Goal: Transaction & Acquisition: Book appointment/travel/reservation

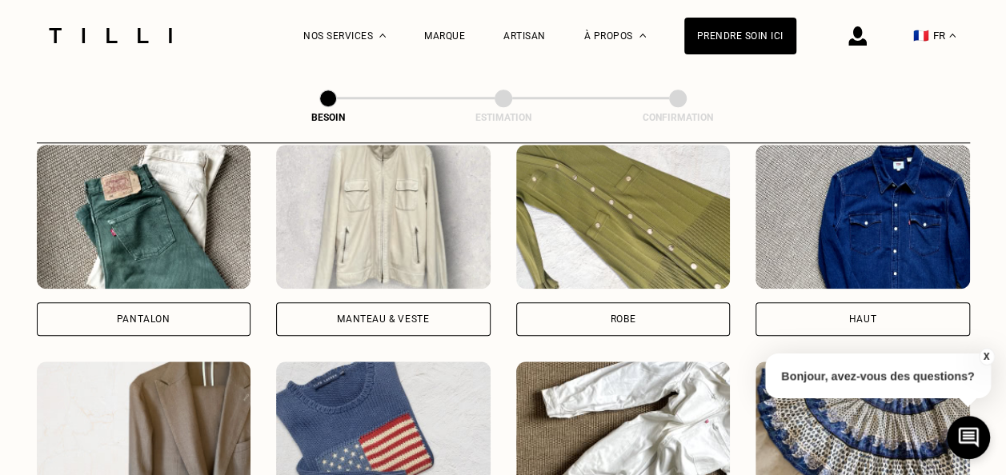
scroll to position [768, 0]
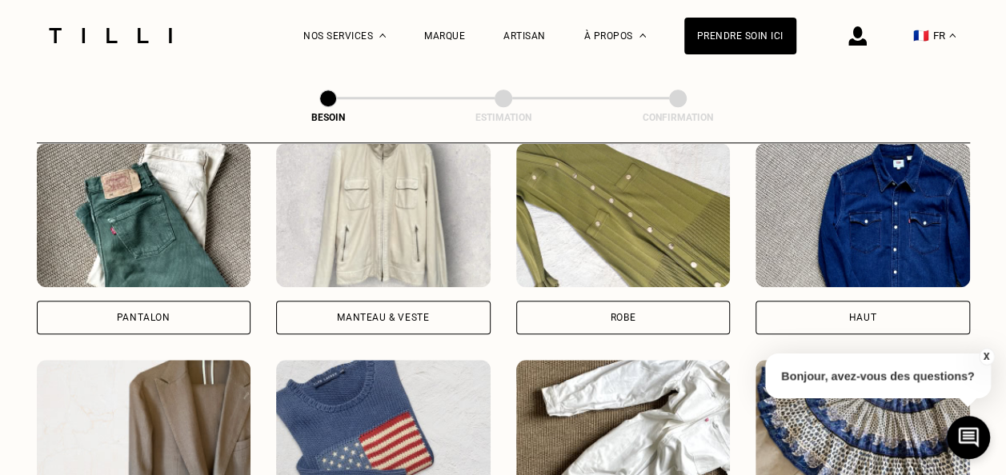
click at [126, 313] on div "Pantalon" at bounding box center [144, 318] width 54 height 10
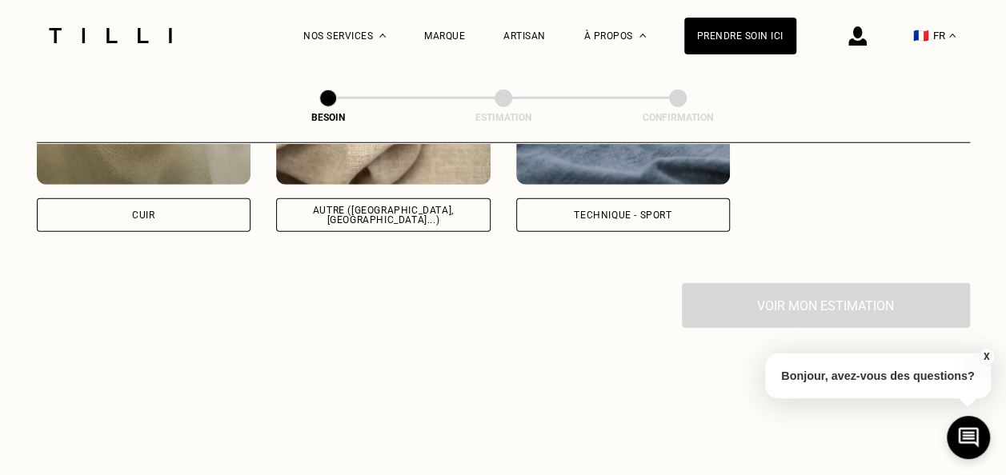
scroll to position [1959, 0]
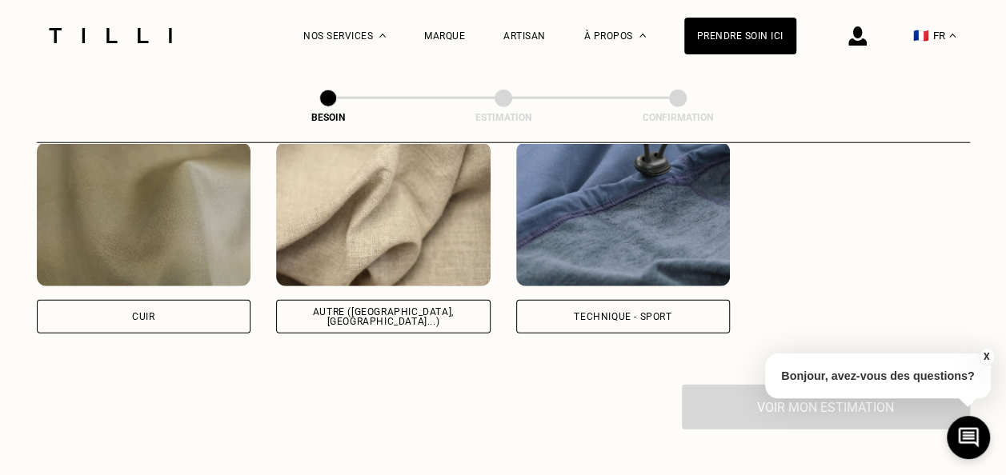
click at [986, 355] on button "X" at bounding box center [986, 357] width 16 height 18
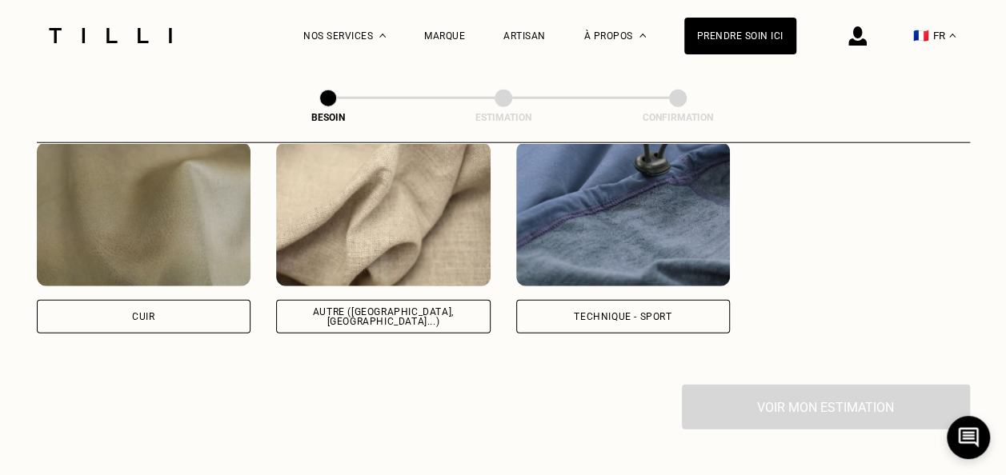
click at [427, 248] on img at bounding box center [383, 214] width 215 height 144
select select "FR"
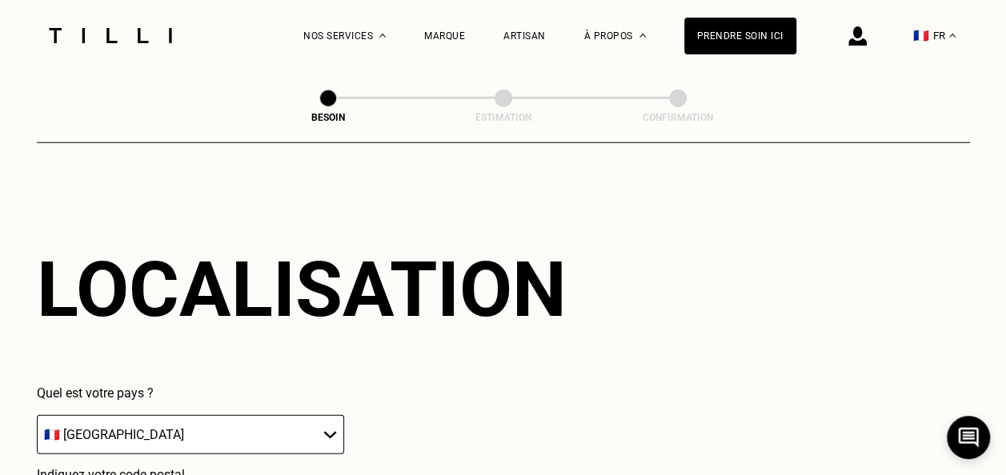
scroll to position [2376, 0]
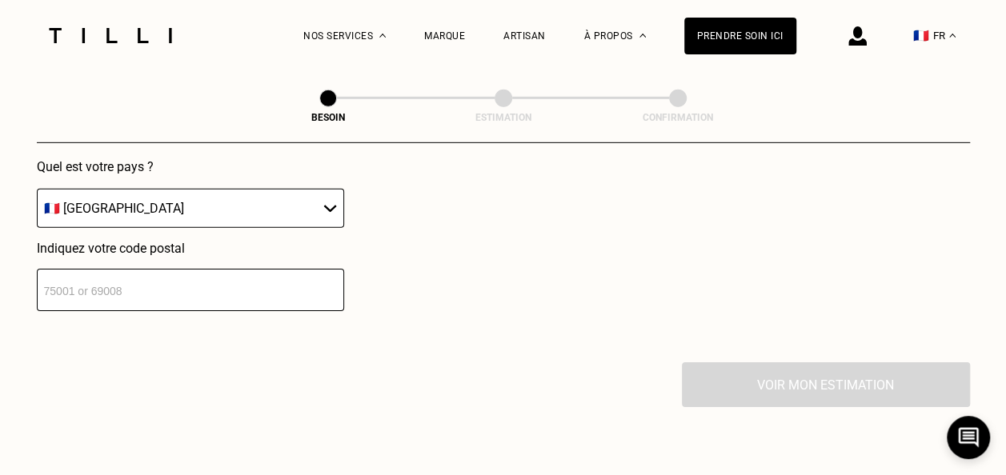
click at [177, 287] on input "number" at bounding box center [190, 290] width 307 height 42
type input "75001"
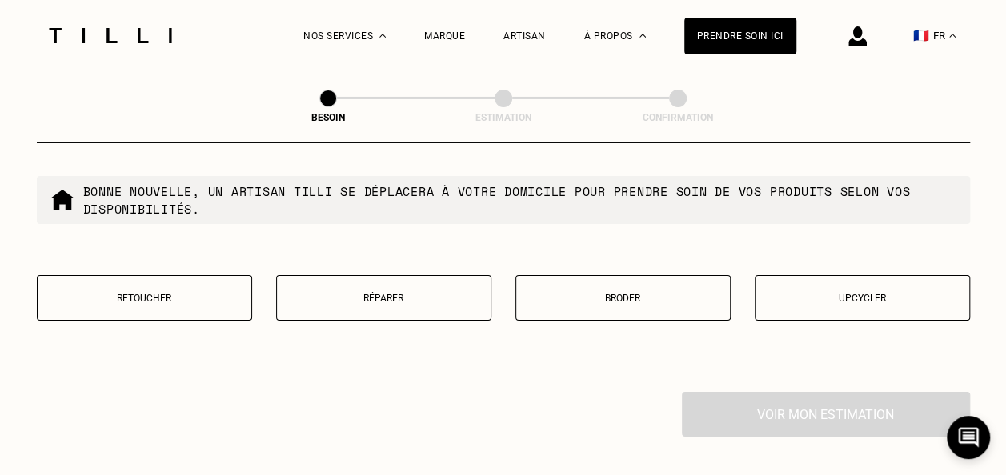
scroll to position [2763, 0]
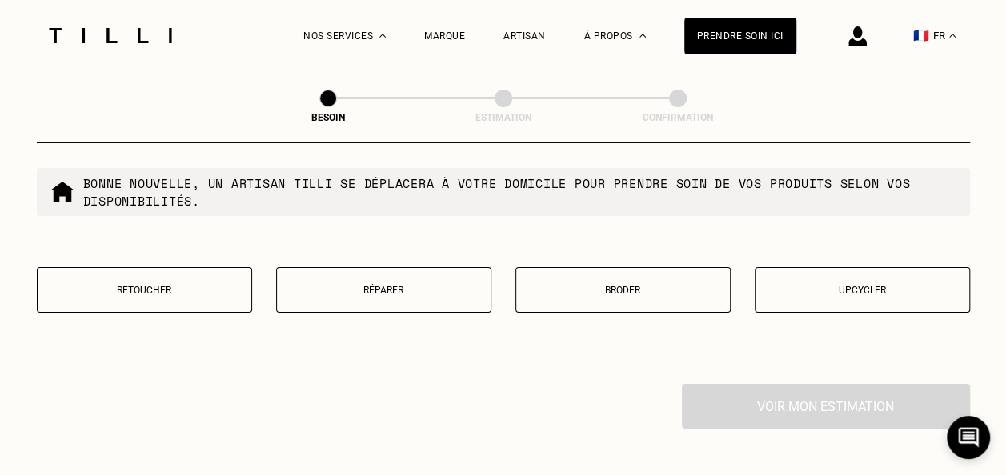
click at [190, 287] on button "Retoucher" at bounding box center [144, 290] width 215 height 46
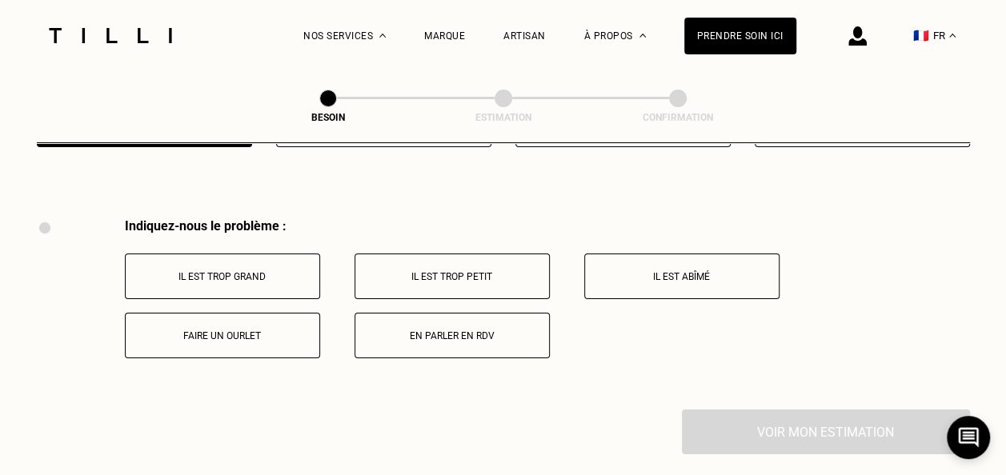
scroll to position [2958, 0]
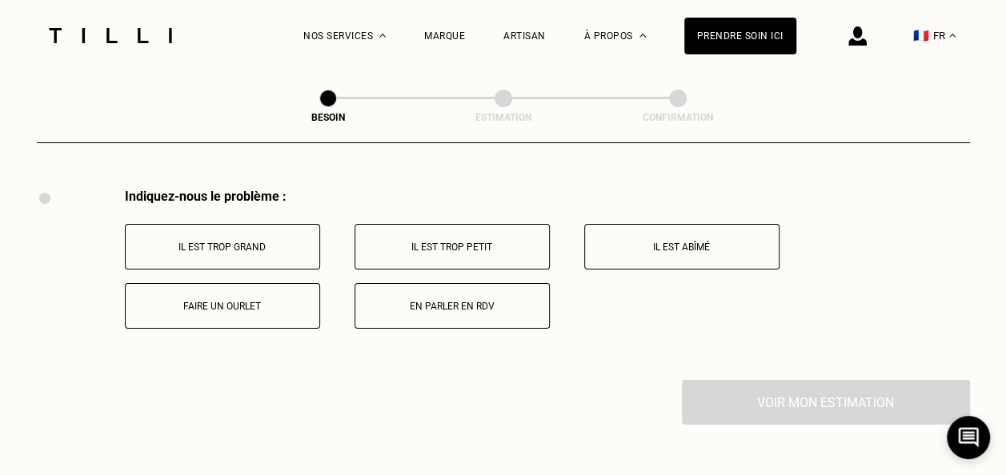
click at [479, 285] on button "En parler en RDV" at bounding box center [452, 306] width 195 height 46
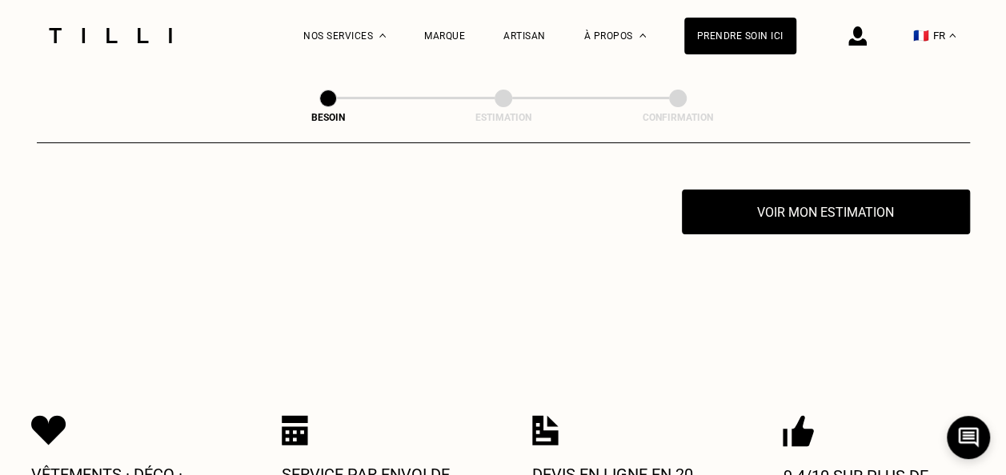
scroll to position [3150, 0]
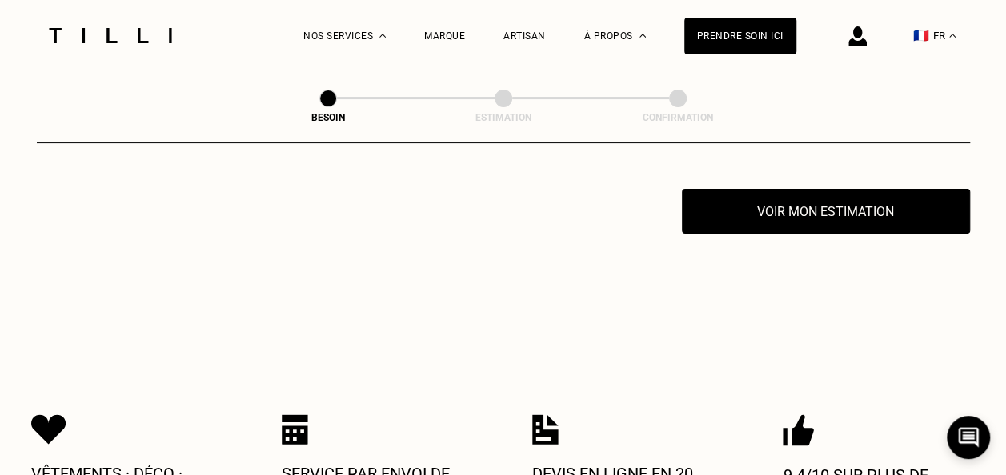
click at [796, 198] on button "Voir mon estimation" at bounding box center [826, 211] width 288 height 45
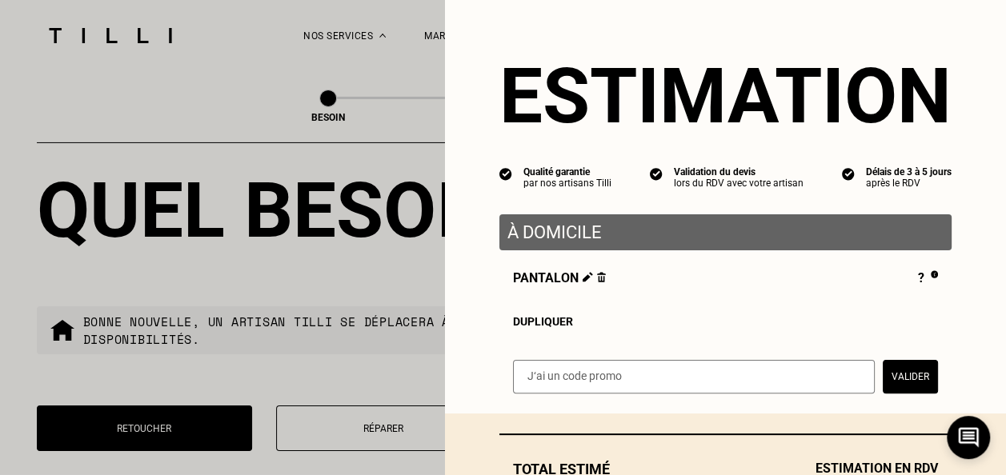
scroll to position [118, 0]
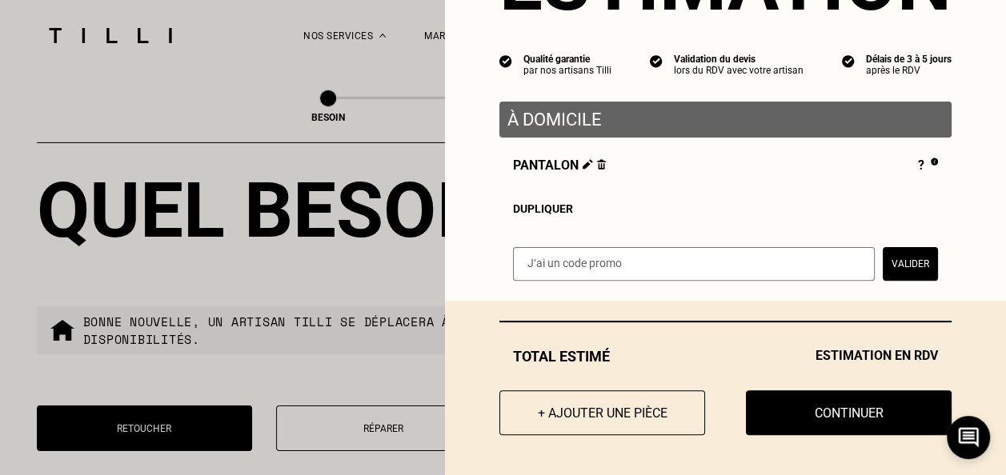
click at [874, 415] on button "Continuer" at bounding box center [849, 413] width 206 height 45
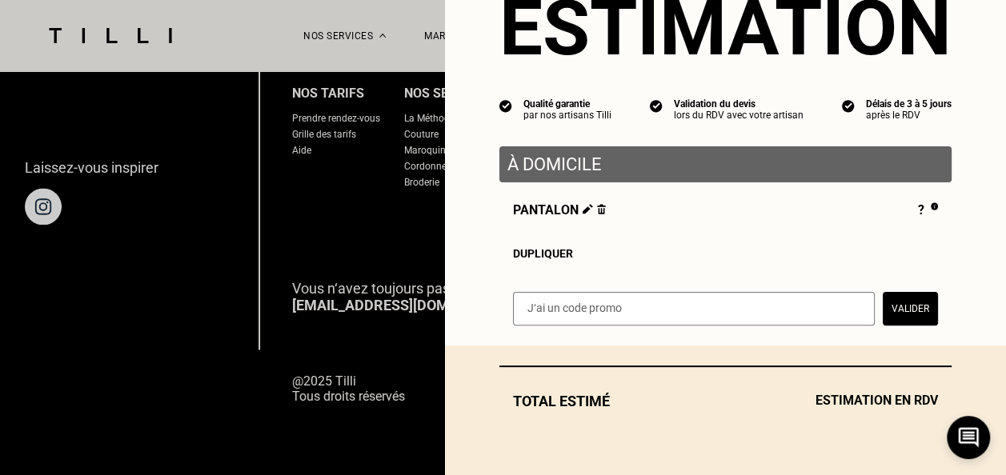
scroll to position [73, 0]
select select "FR"
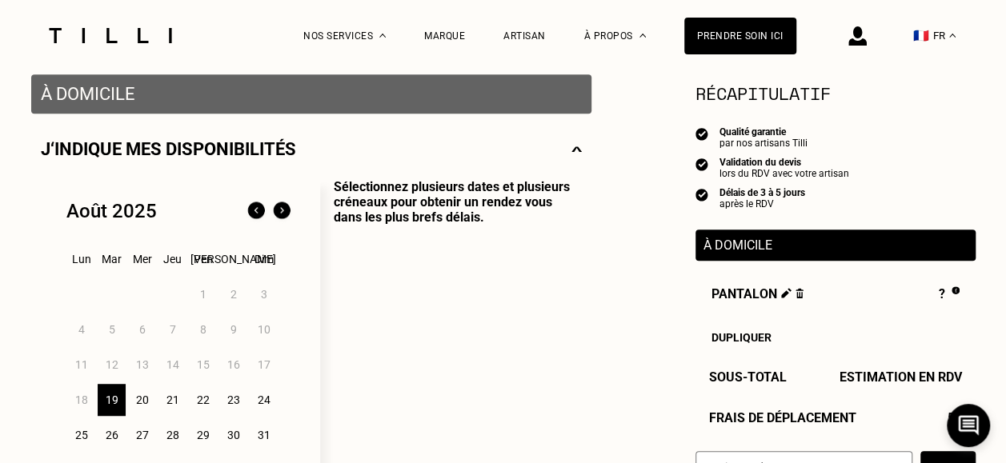
scroll to position [314, 0]
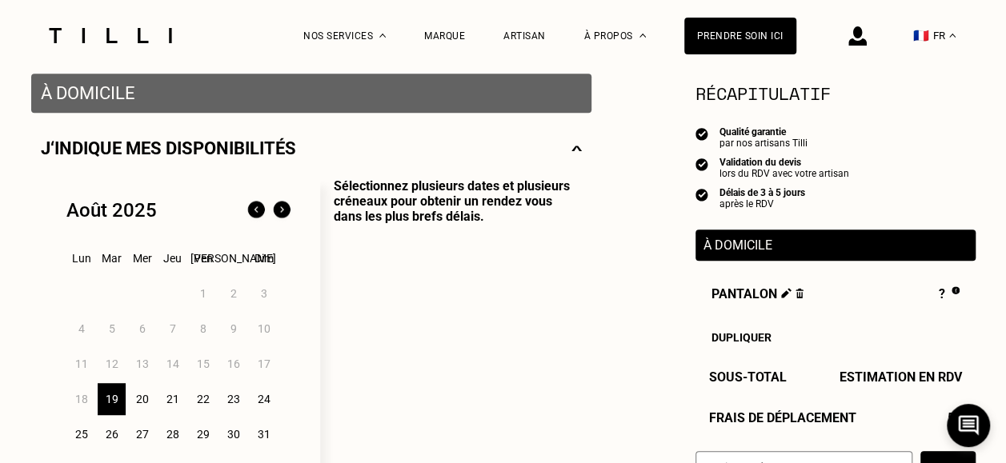
click at [137, 405] on div "20" at bounding box center [142, 399] width 28 height 32
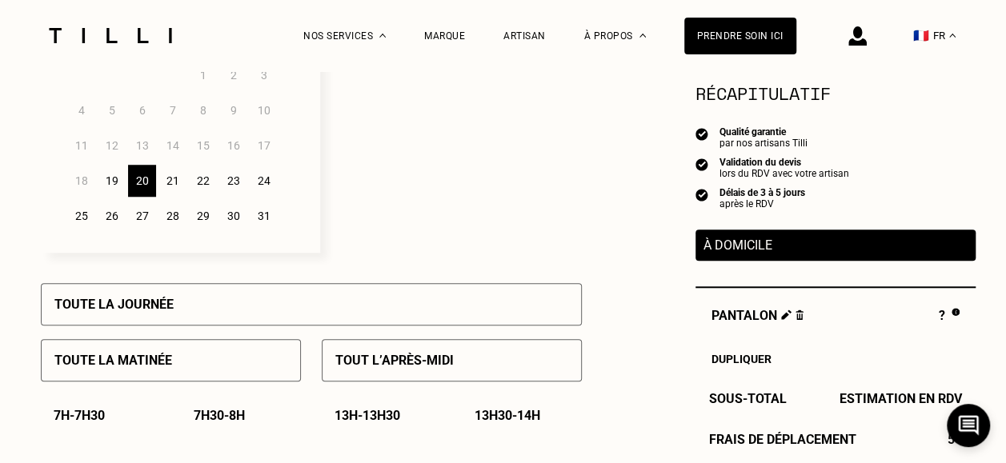
scroll to position [538, 0]
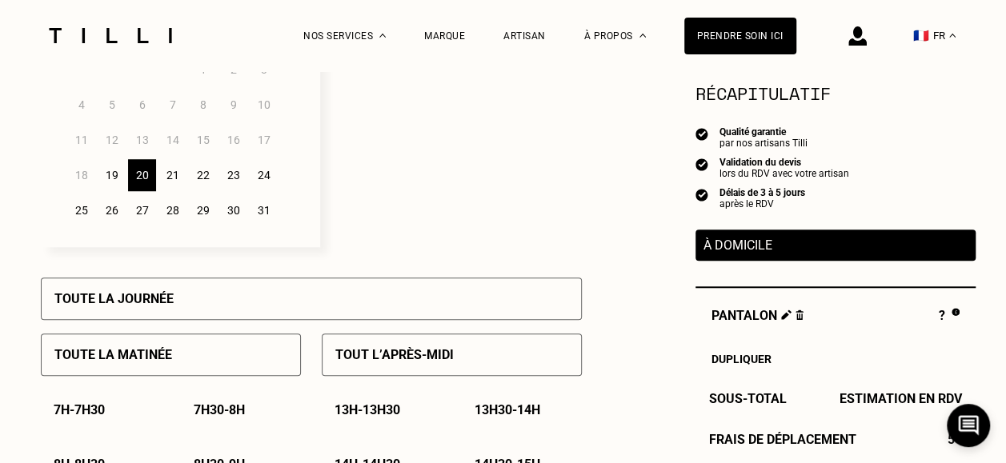
click at [123, 351] on p "Toute la matinée" at bounding box center [113, 354] width 118 height 15
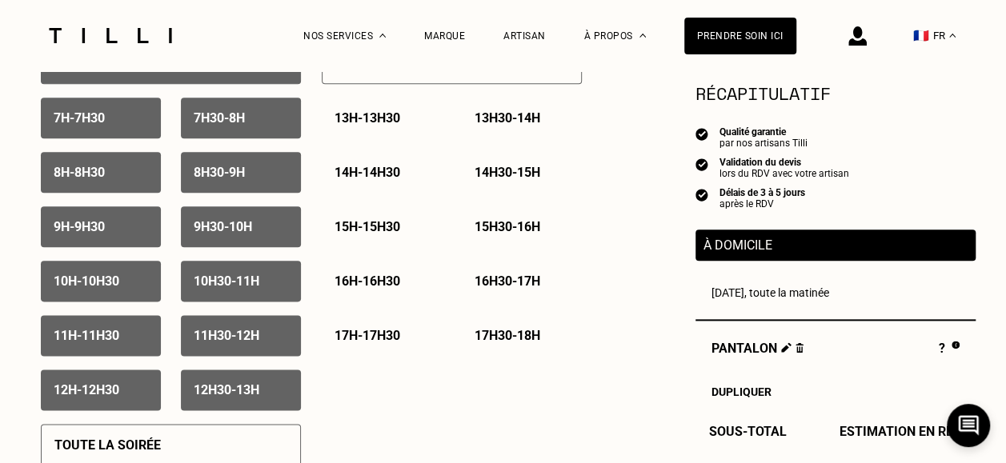
scroll to position [831, 0]
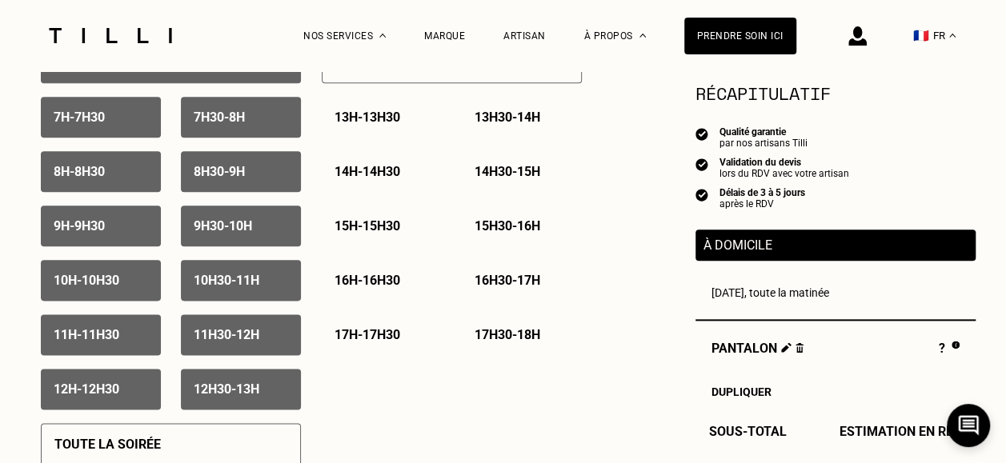
click at [98, 341] on p "11h - 11h30" at bounding box center [87, 334] width 66 height 15
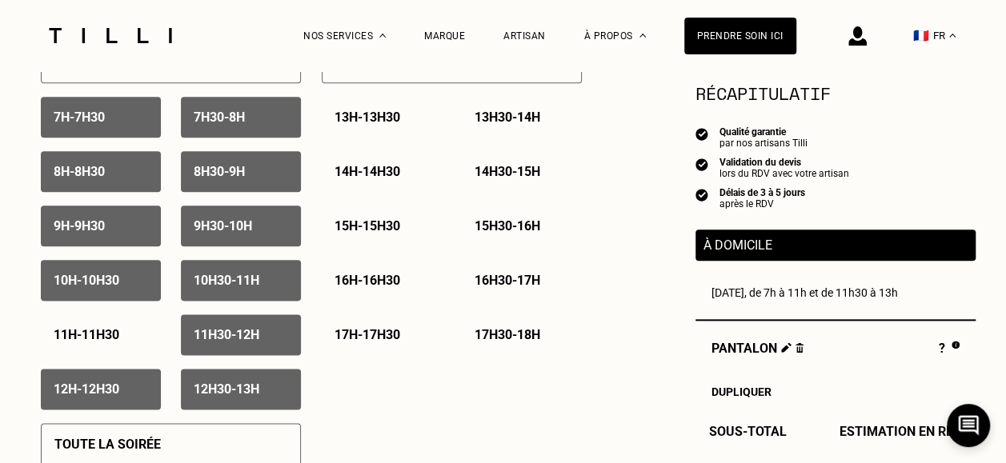
click at [98, 341] on p "11h - 11h30" at bounding box center [87, 334] width 66 height 15
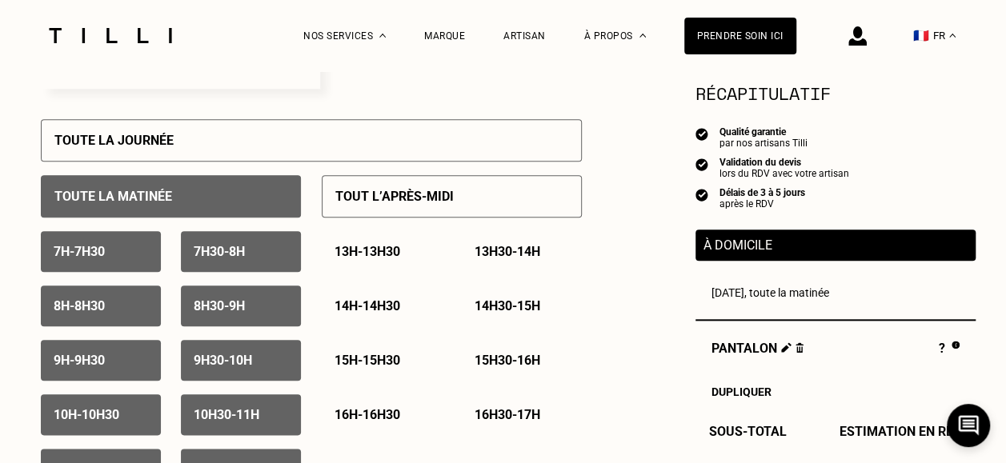
click at [142, 208] on div "Toute la matinée" at bounding box center [171, 196] width 260 height 42
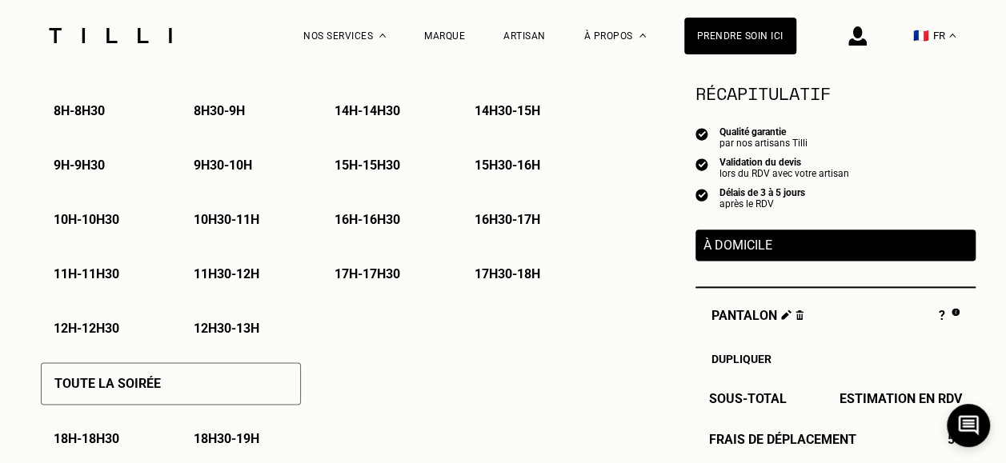
scroll to position [892, 0]
click at [77, 279] on p "11h - 11h30" at bounding box center [87, 273] width 66 height 15
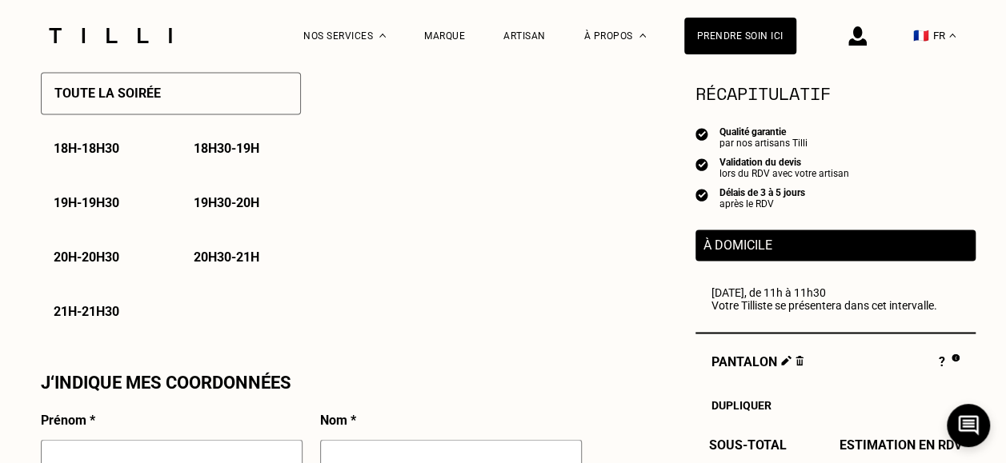
scroll to position [1411, 0]
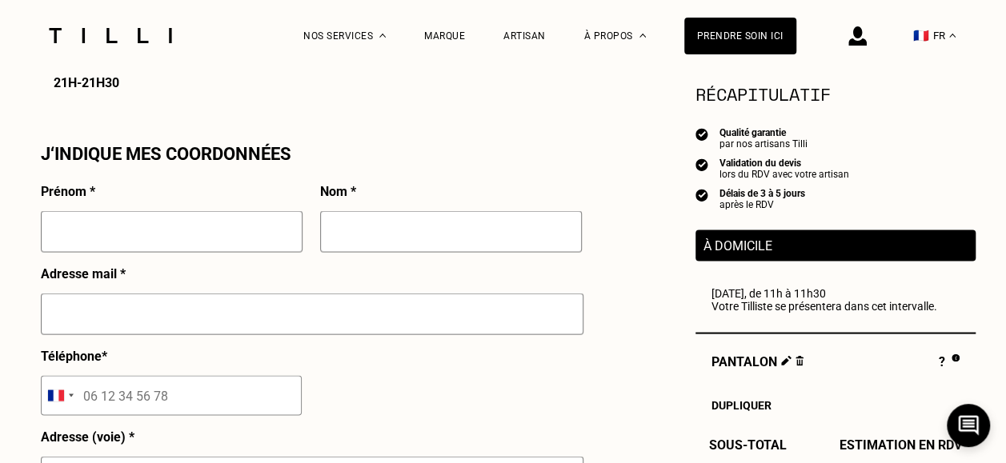
click at [144, 242] on input "text" at bounding box center [172, 232] width 262 height 42
type input "[PERSON_NAME]"
type input "REGNIER"
type input "[PERSON_NAME][EMAIL_ADDRESS][DOMAIN_NAME]"
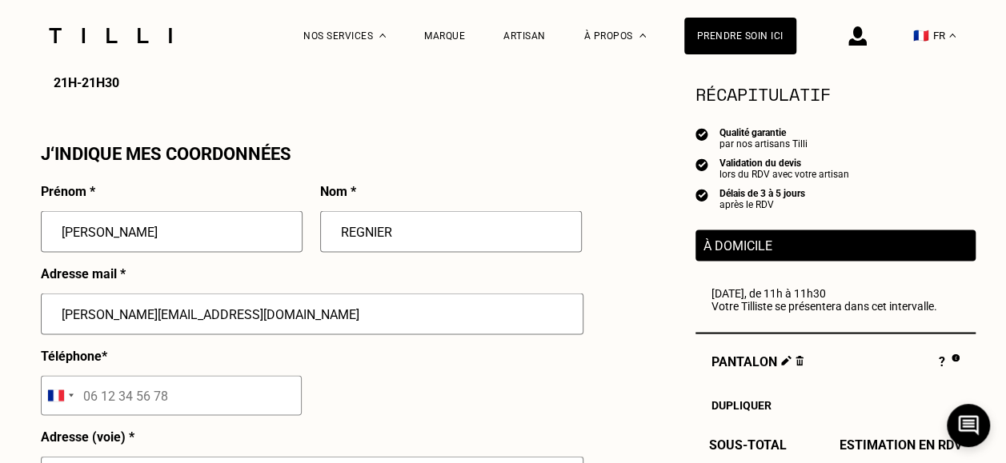
type input "23 PLACE VENDOME"
type input "CARTIER"
type input "[GEOGRAPHIC_DATA]"
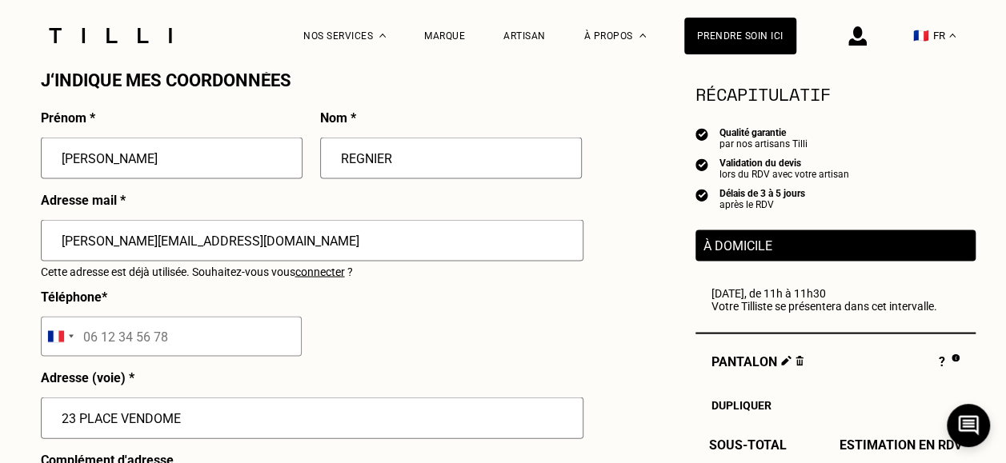
scroll to position [1486, 0]
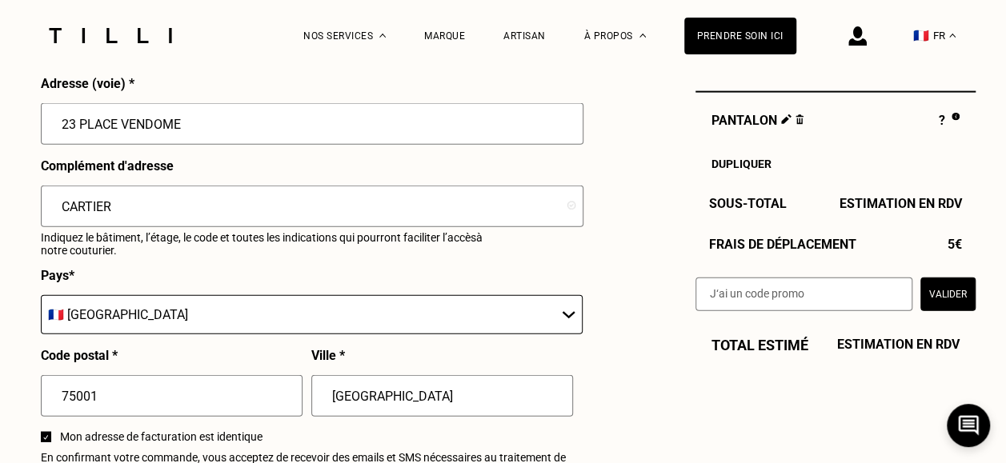
click at [417, 315] on select "🇩🇪 [GEOGRAPHIC_DATA] 🇦🇹 [GEOGRAPHIC_DATA] 🇧🇪 [GEOGRAPHIC_DATA] 🇧🇬 Bulgarie 🇨🇾 C…" at bounding box center [312, 314] width 542 height 39
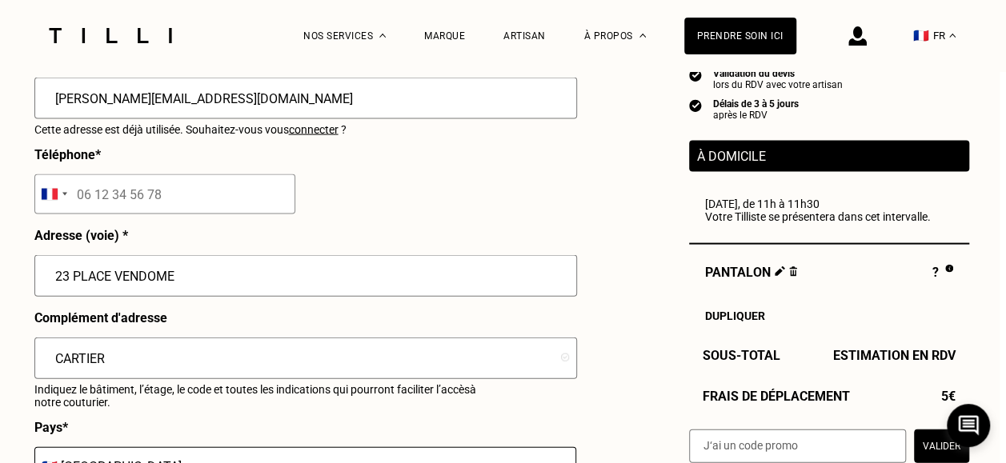
scroll to position [1626, 6]
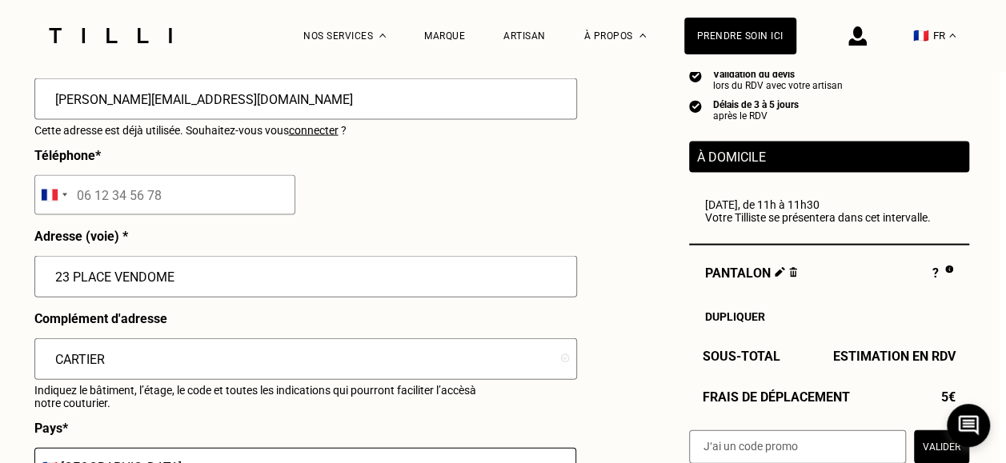
click at [174, 197] on input "tel" at bounding box center [164, 195] width 261 height 40
type input "7"
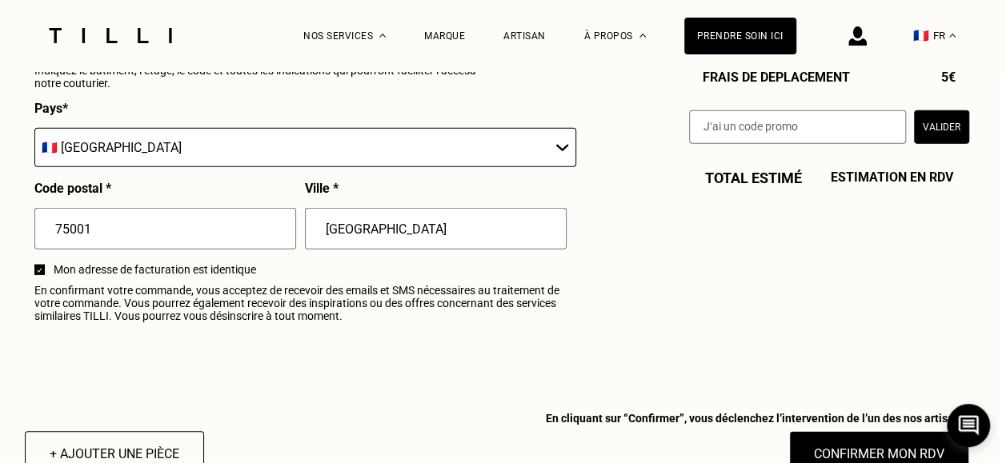
scroll to position [2068, 6]
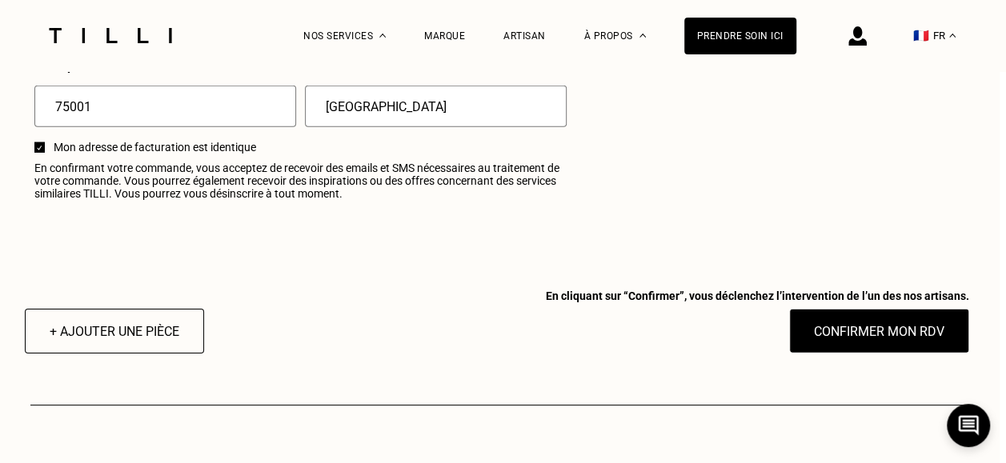
type input "07 88 15 20 38"
click at [861, 338] on button "Confirmer mon RDV" at bounding box center [879, 331] width 180 height 45
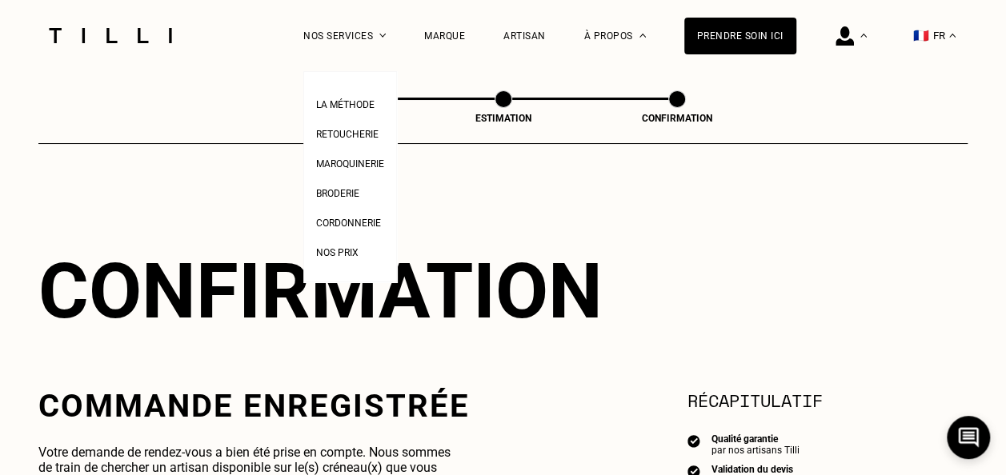
click at [360, 143] on li "Retoucherie" at bounding box center [350, 133] width 68 height 30
click at [360, 130] on span "Retoucherie" at bounding box center [347, 134] width 62 height 11
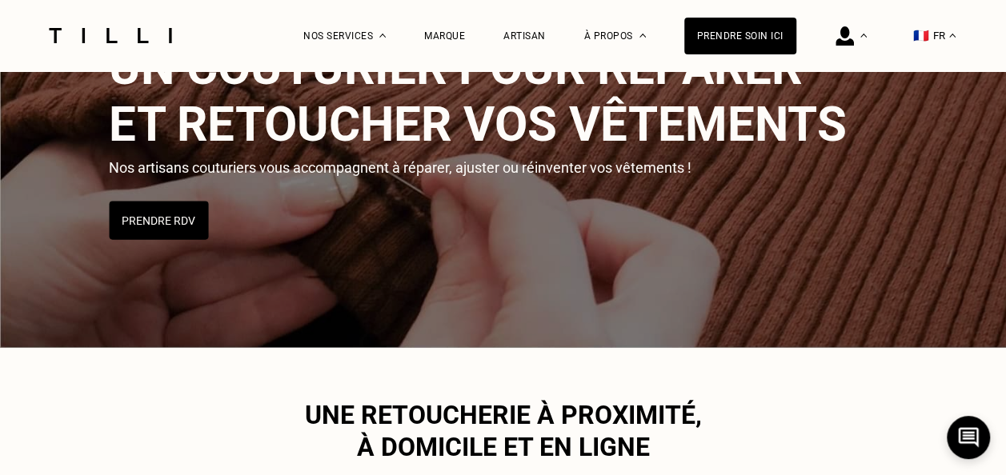
scroll to position [141, 0]
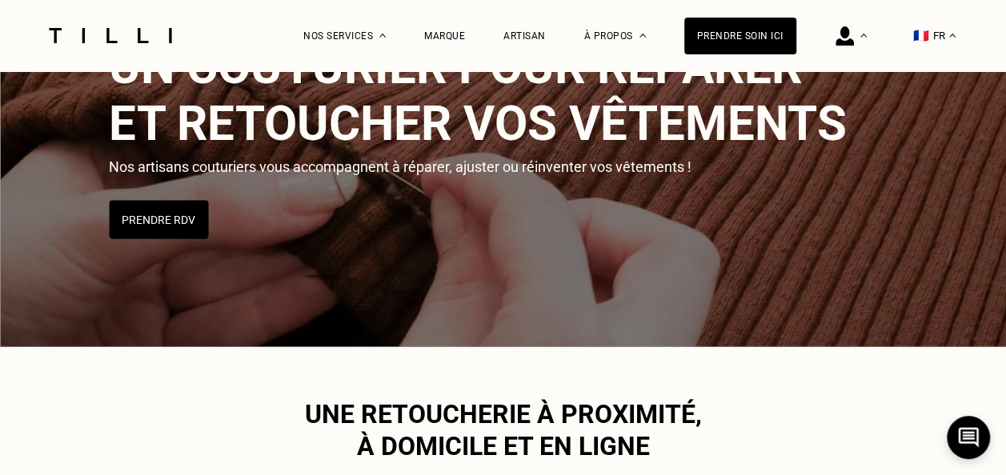
click at [158, 219] on button "Prendre RDV" at bounding box center [158, 220] width 99 height 38
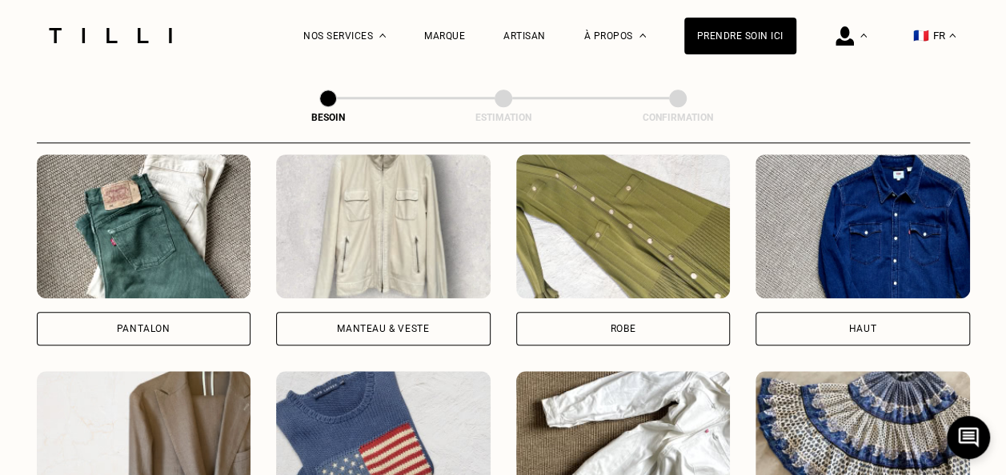
scroll to position [741, 0]
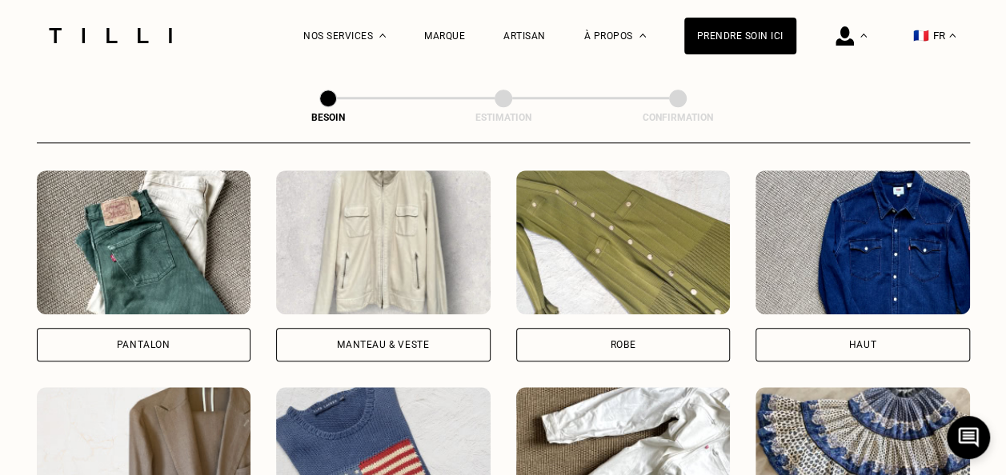
click at [170, 233] on img at bounding box center [144, 242] width 215 height 144
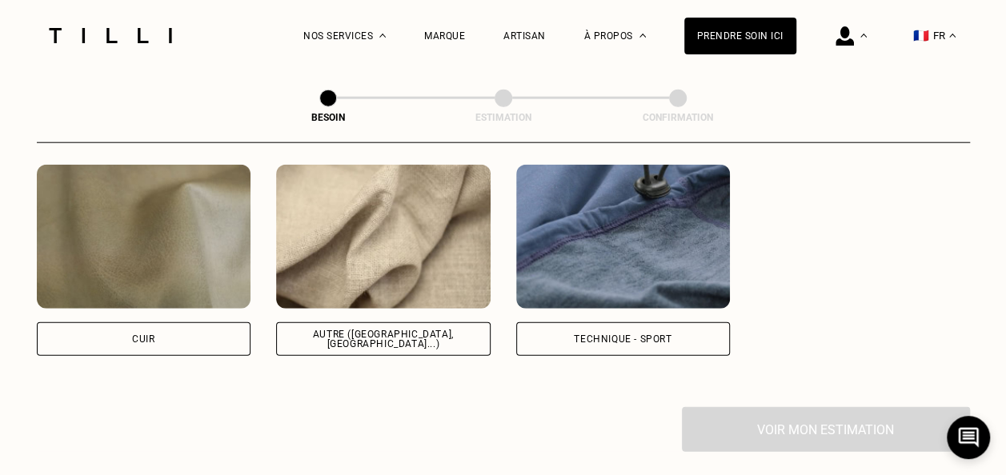
scroll to position [1715, 0]
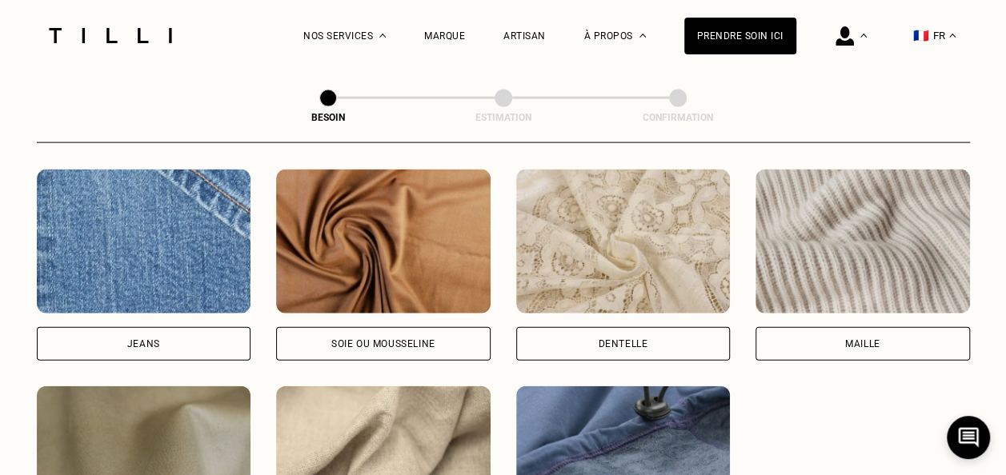
click at [170, 308] on div "Jeans" at bounding box center [144, 265] width 215 height 191
select select "FR"
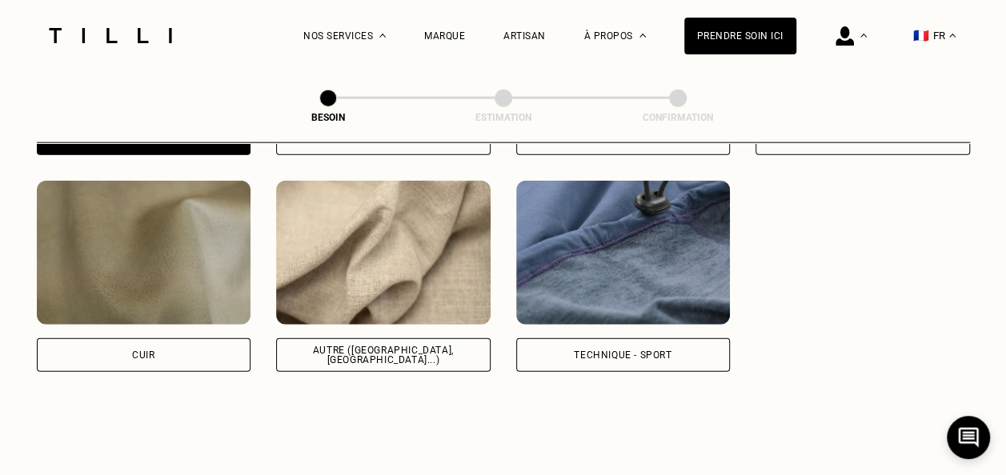
click at [644, 283] on img at bounding box center [623, 253] width 215 height 144
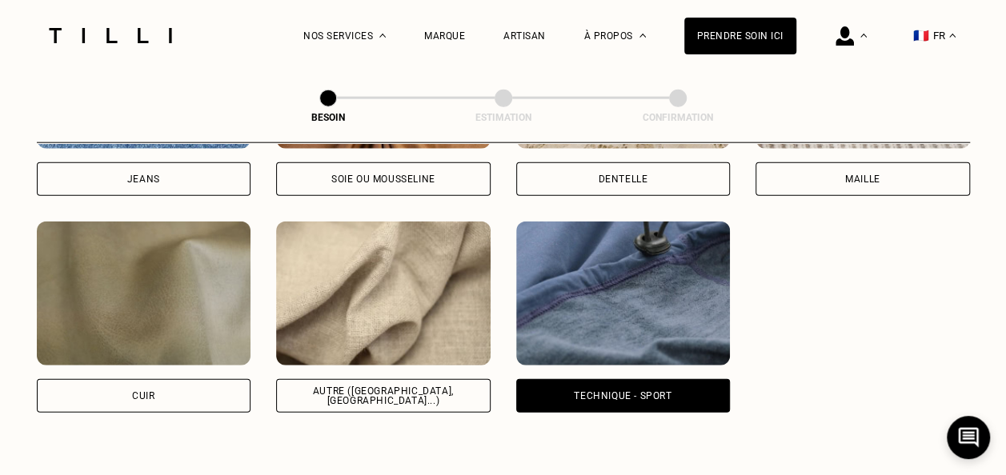
click at [387, 283] on img at bounding box center [383, 294] width 215 height 144
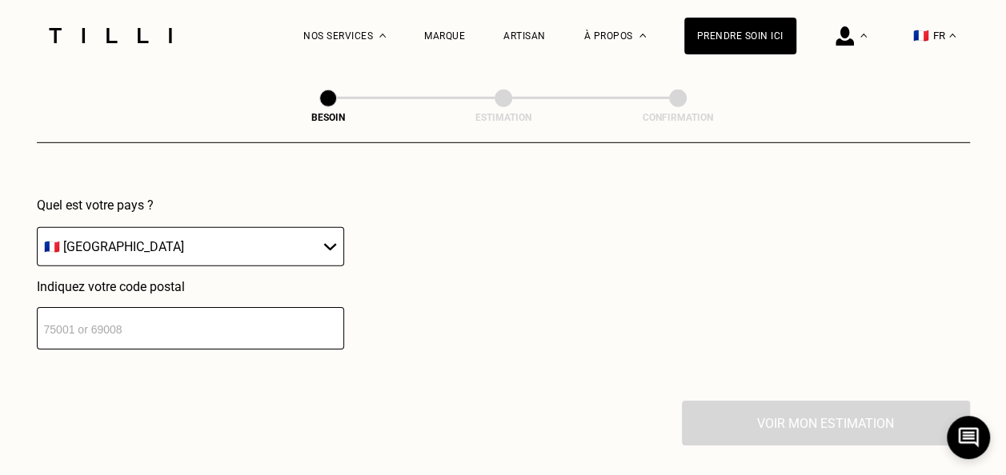
scroll to position [2339, 0]
click at [169, 317] on input "number" at bounding box center [190, 328] width 307 height 42
type input "75001"
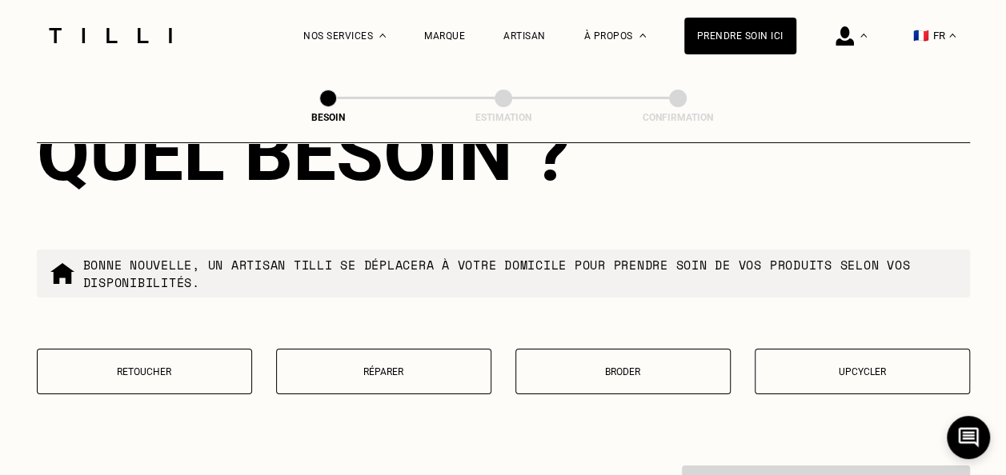
scroll to position [2680, 0]
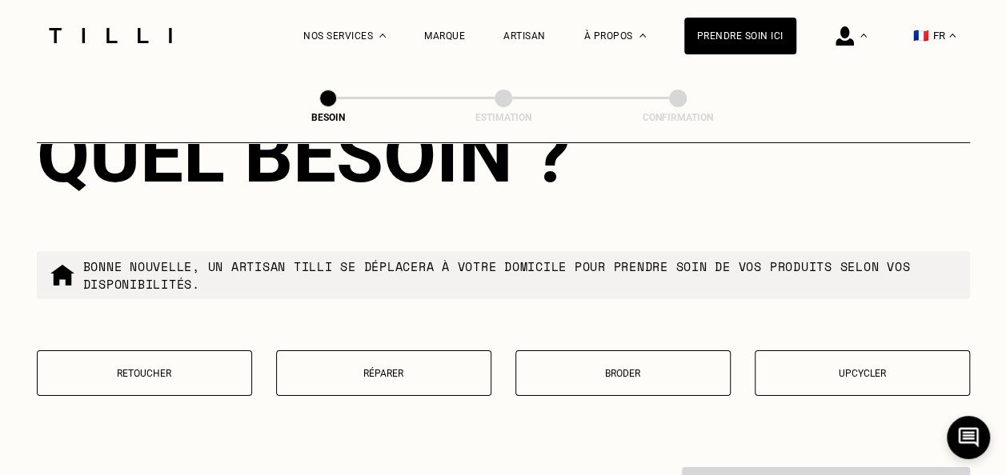
click at [168, 368] on p "Retoucher" at bounding box center [145, 373] width 198 height 11
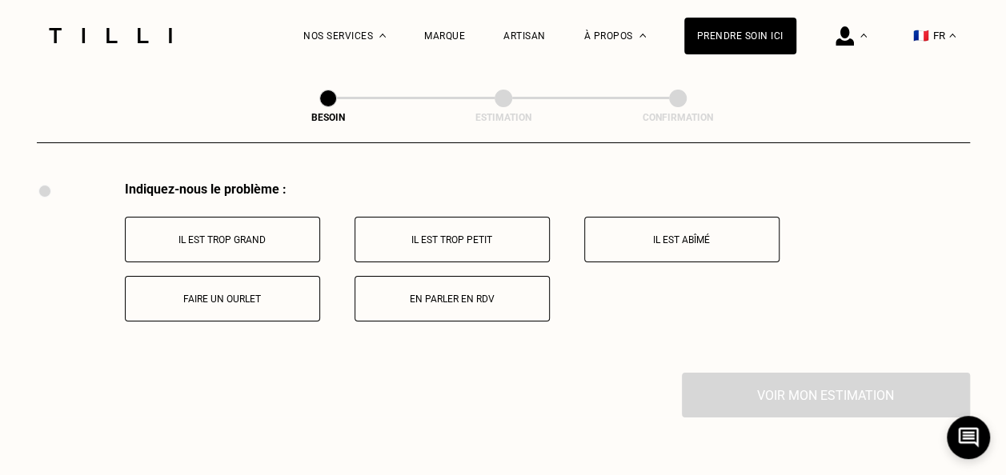
scroll to position [2966, 0]
click at [435, 293] on p "En parler en RDV" at bounding box center [452, 298] width 178 height 11
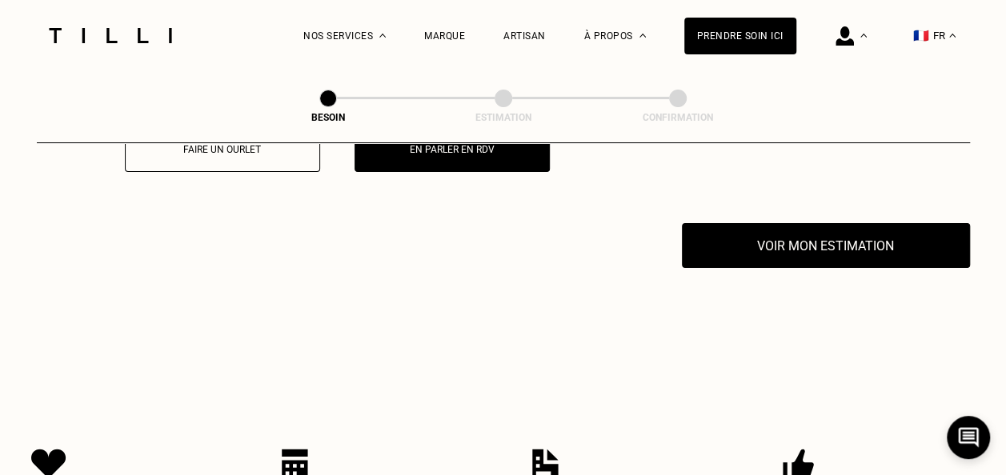
scroll to position [3150, 0]
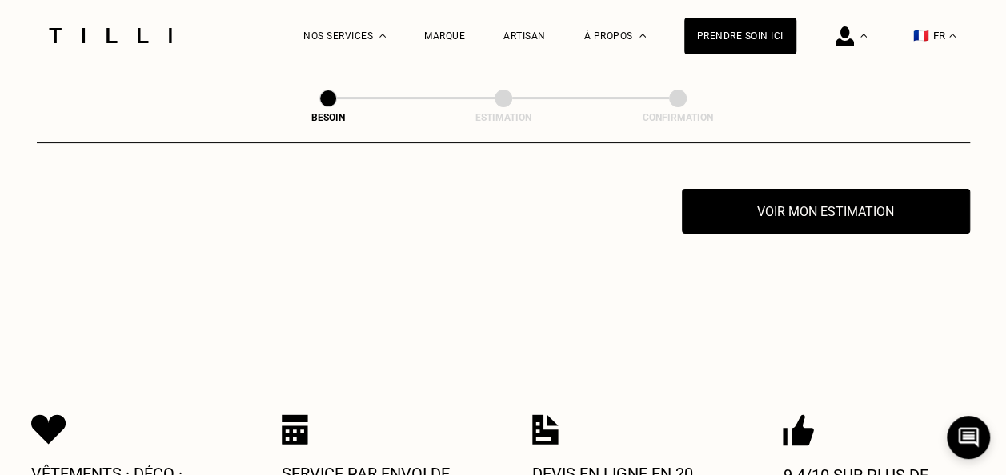
click at [812, 203] on button "Voir mon estimation" at bounding box center [826, 211] width 288 height 45
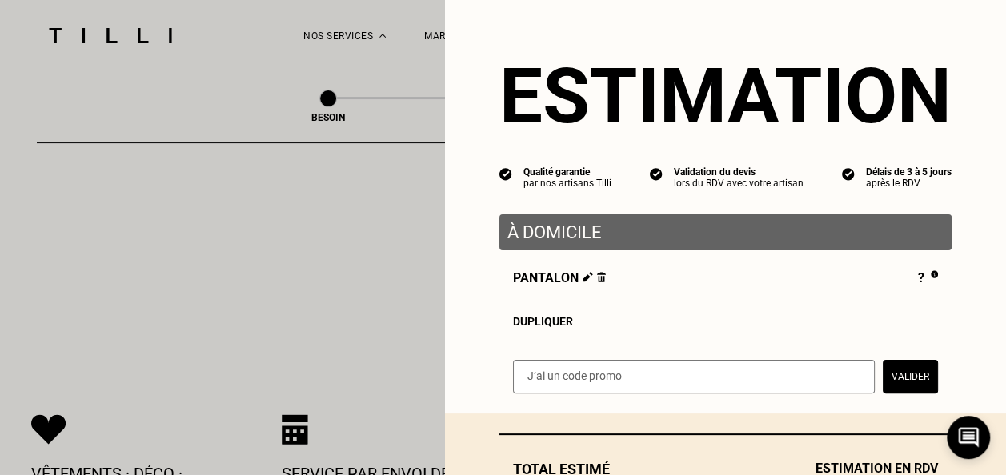
scroll to position [118, 0]
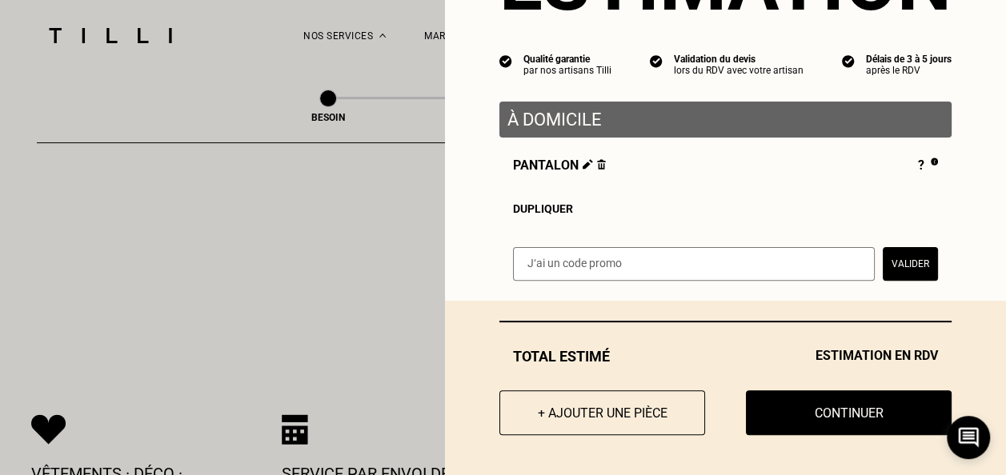
click at [816, 403] on button "Continuer" at bounding box center [849, 413] width 206 height 45
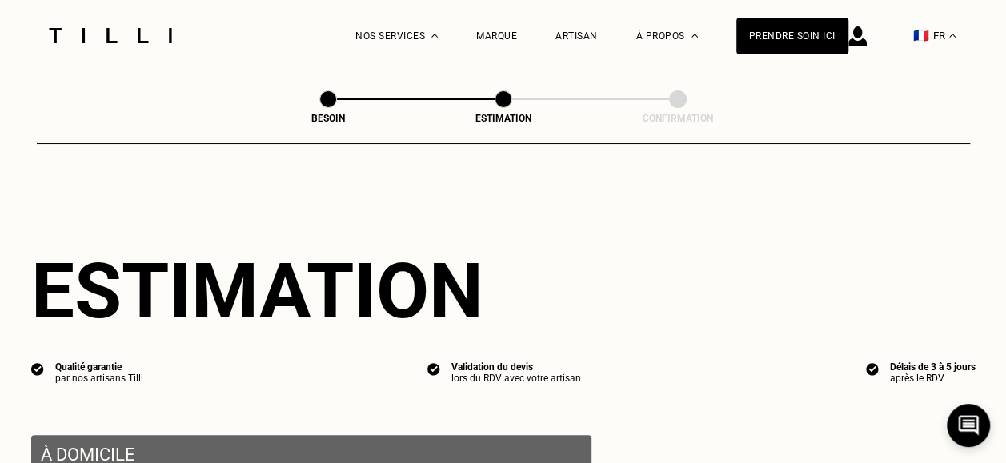
select select "FR"
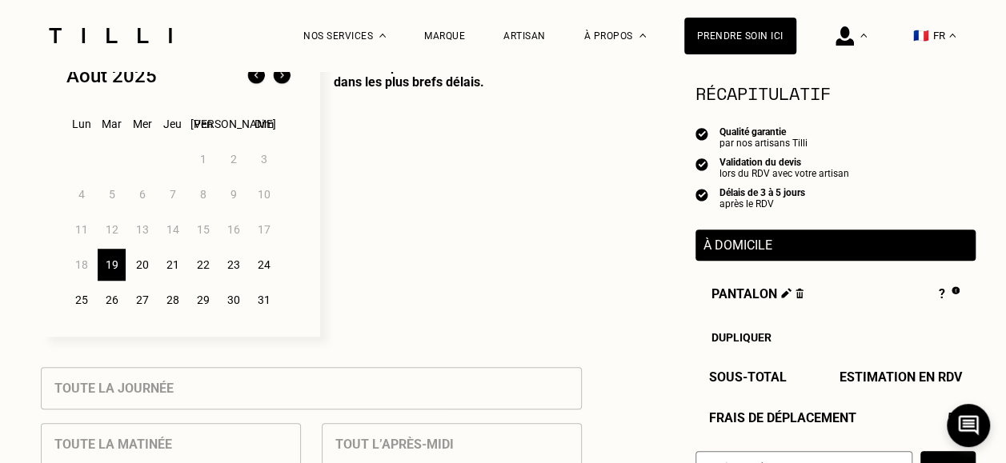
scroll to position [455, 0]
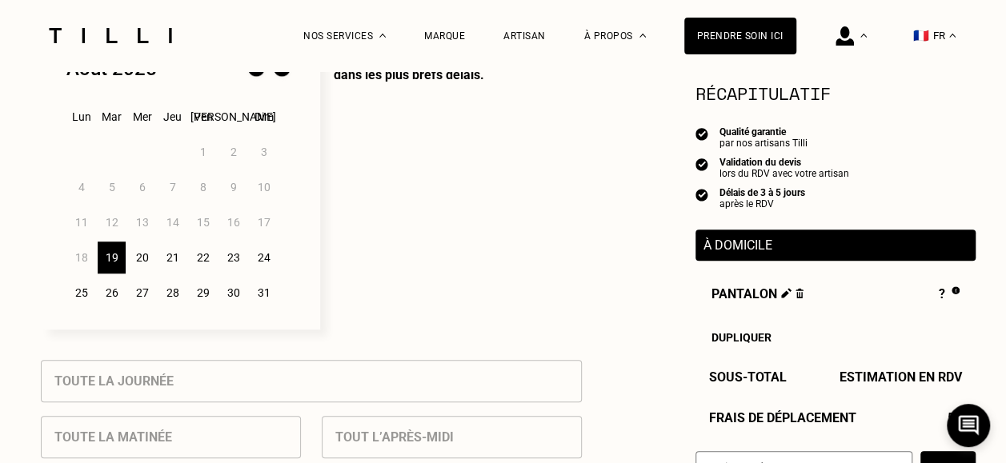
click at [143, 261] on div "20" at bounding box center [142, 258] width 28 height 32
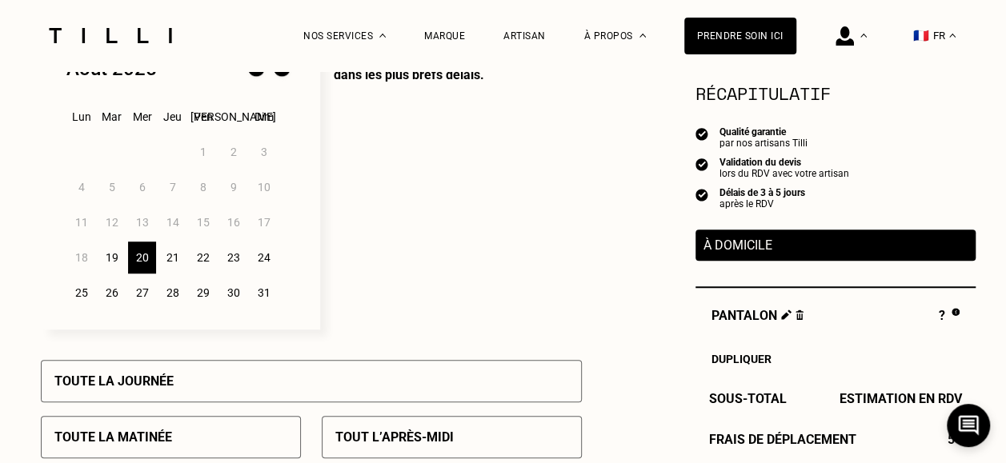
click at [166, 267] on div "21" at bounding box center [172, 258] width 28 height 32
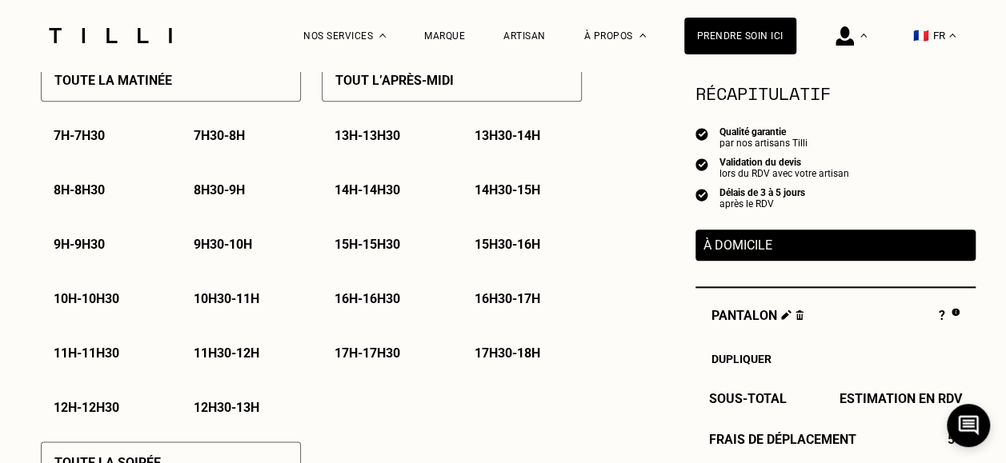
scroll to position [856, 0]
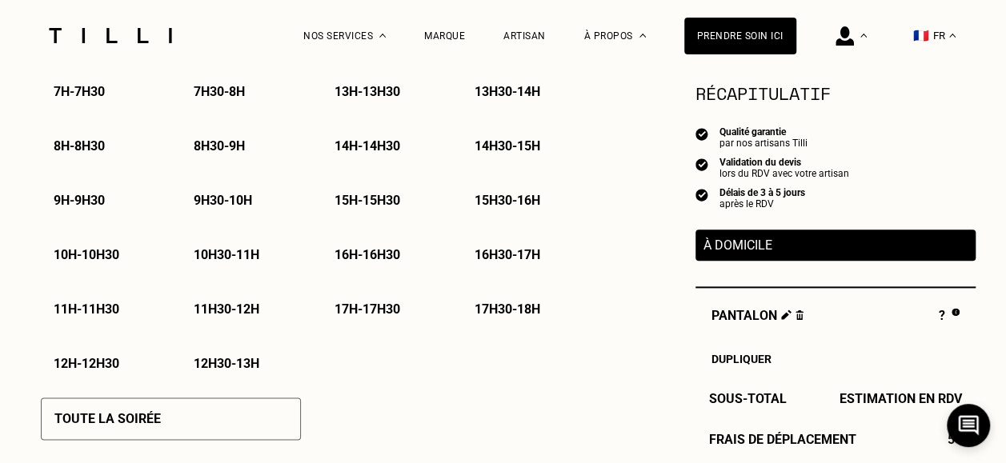
click at [94, 314] on p "11h - 11h30" at bounding box center [87, 309] width 66 height 15
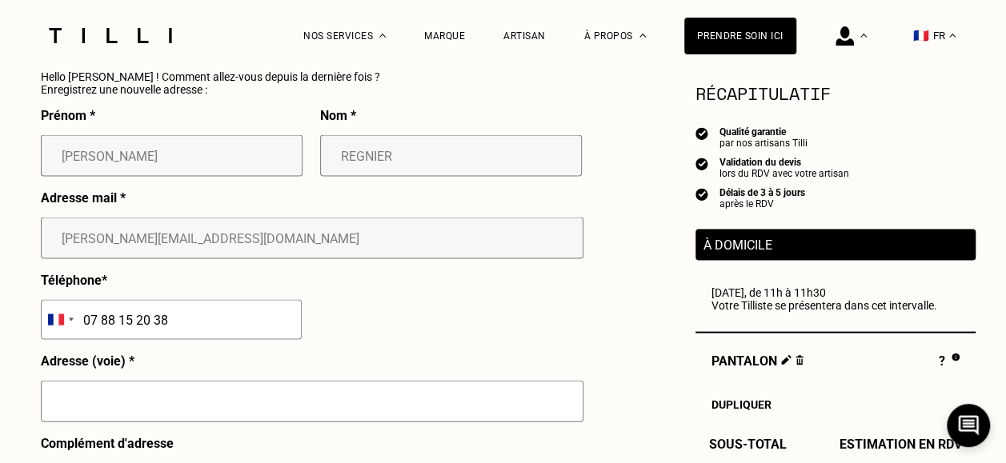
scroll to position [1525, 0]
click at [146, 397] on input "text" at bounding box center [312, 401] width 543 height 42
type input "23 PLACE VENDOME"
type input "CARTIER"
type input "[GEOGRAPHIC_DATA]"
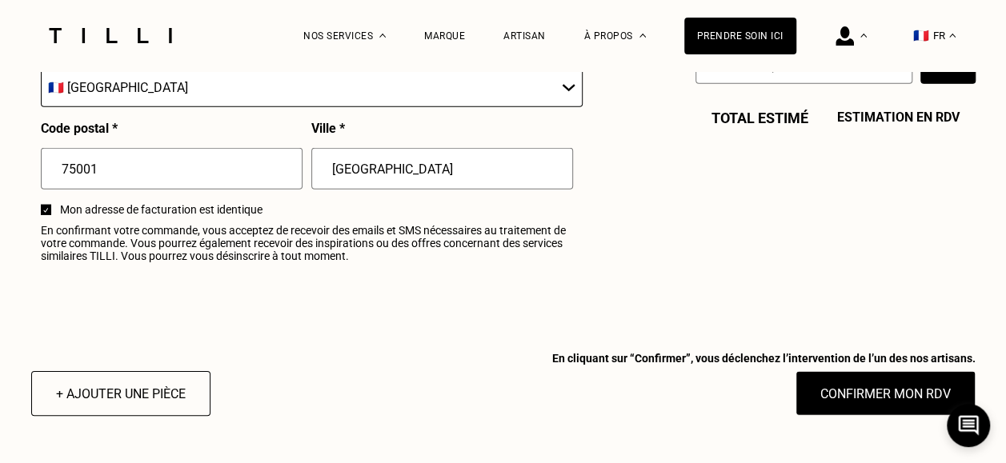
scroll to position [2030, 0]
click at [885, 408] on button "Confirmer mon RDV" at bounding box center [886, 393] width 180 height 45
